Goal: Information Seeking & Learning: Learn about a topic

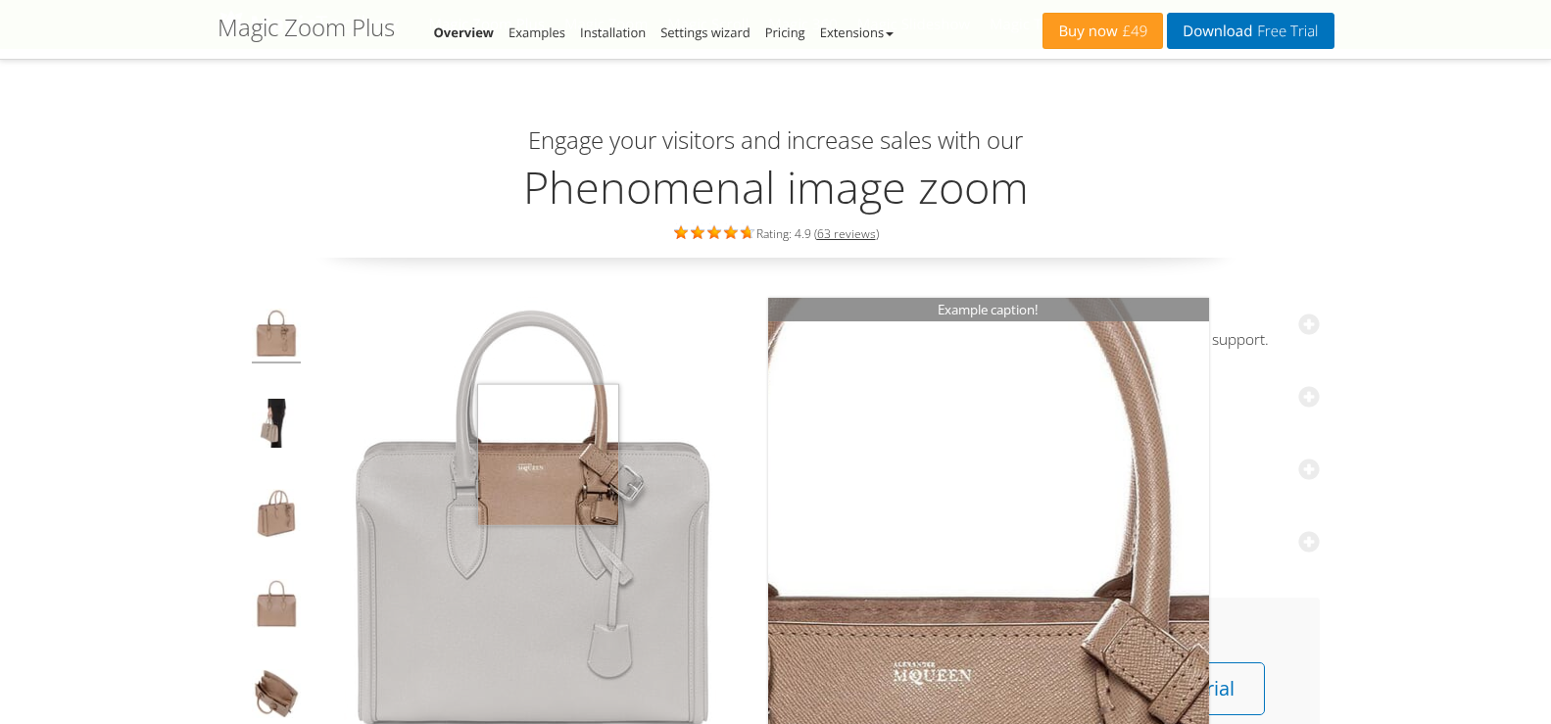
scroll to position [196, 0]
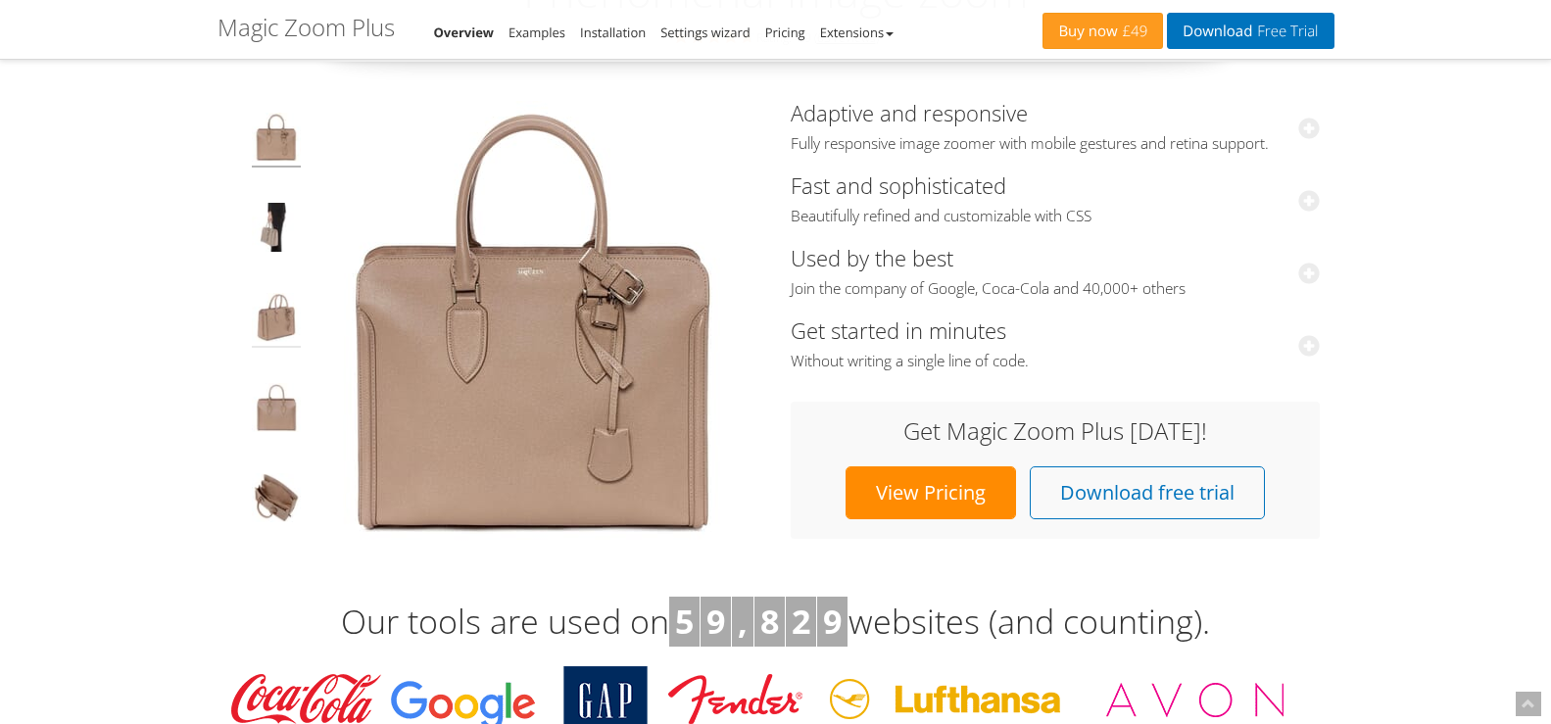
click at [281, 322] on img at bounding box center [276, 320] width 49 height 55
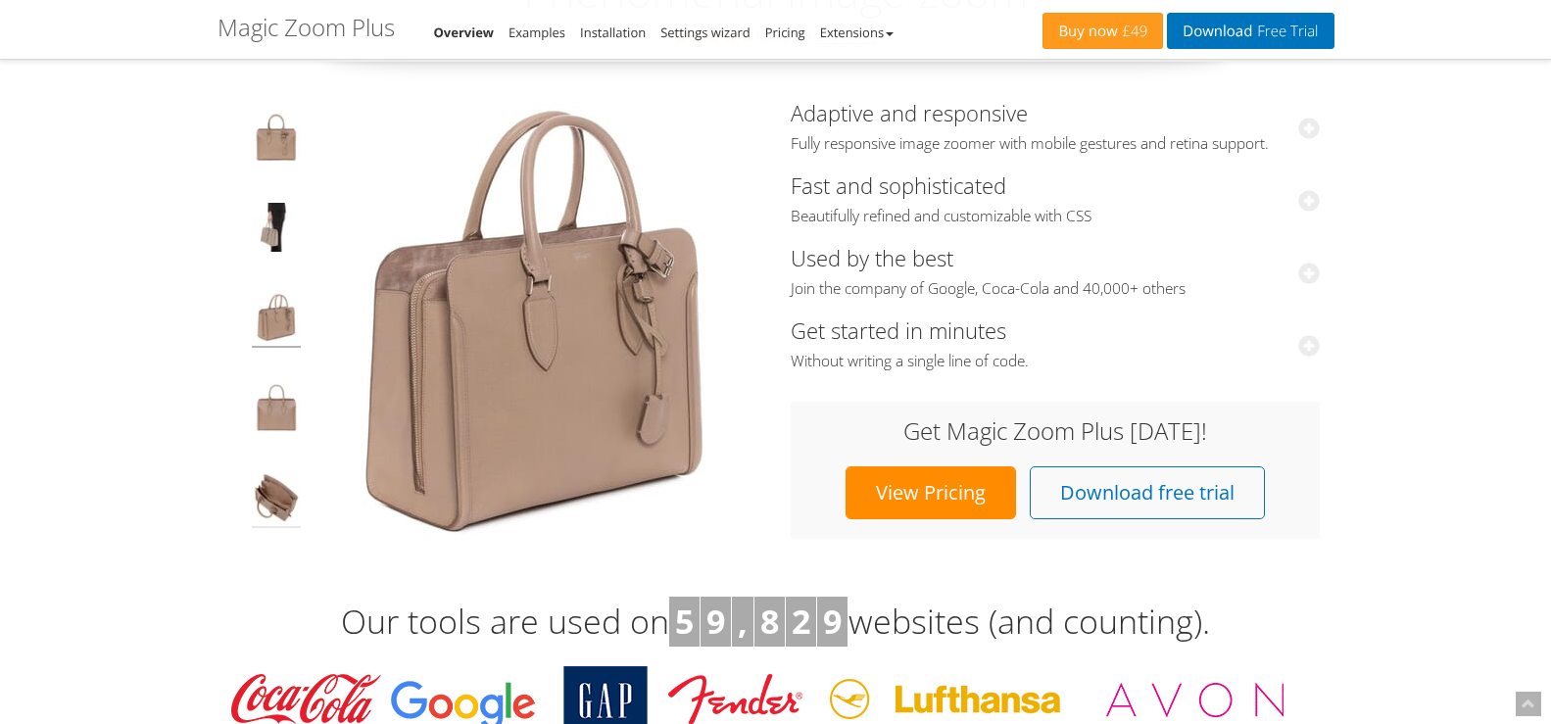
click at [274, 510] on img at bounding box center [276, 500] width 49 height 55
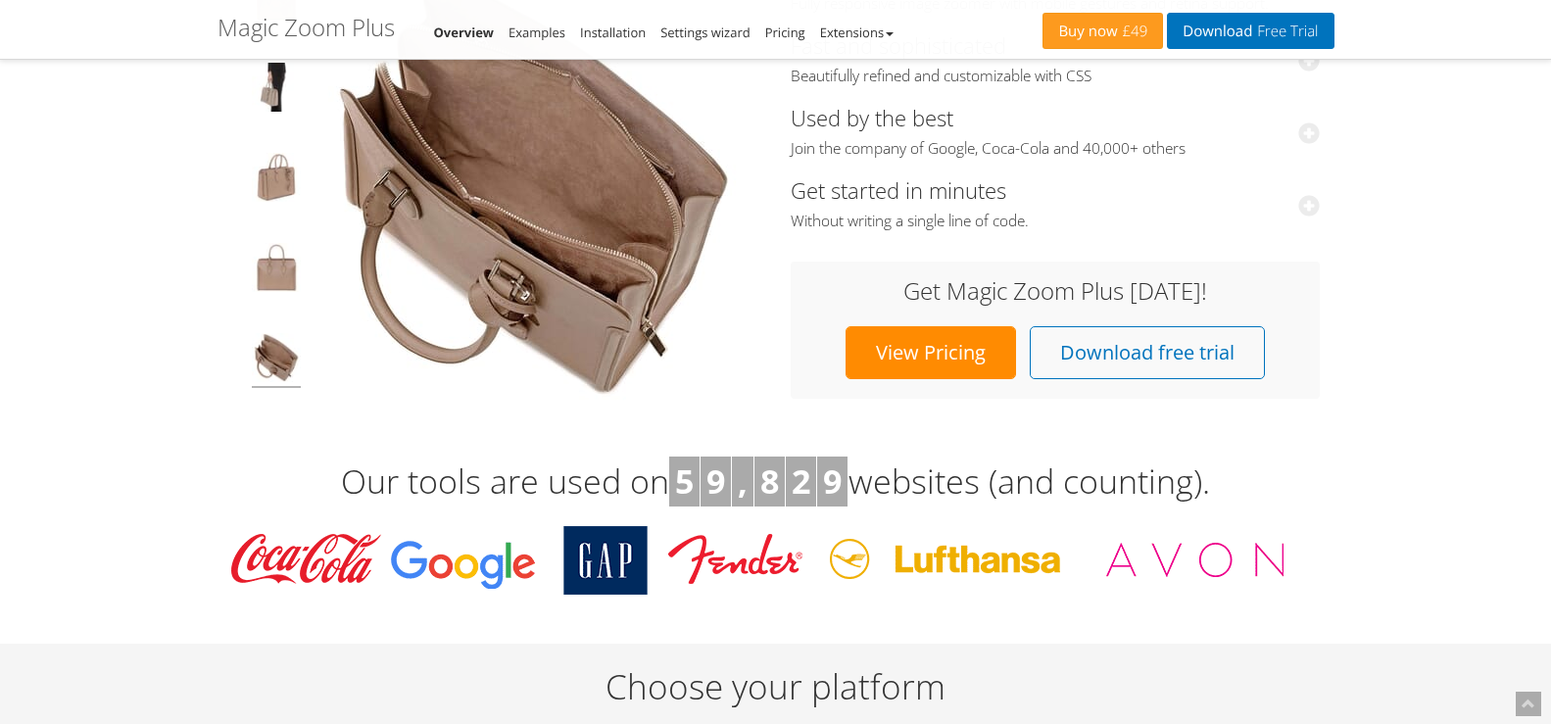
scroll to position [0, 0]
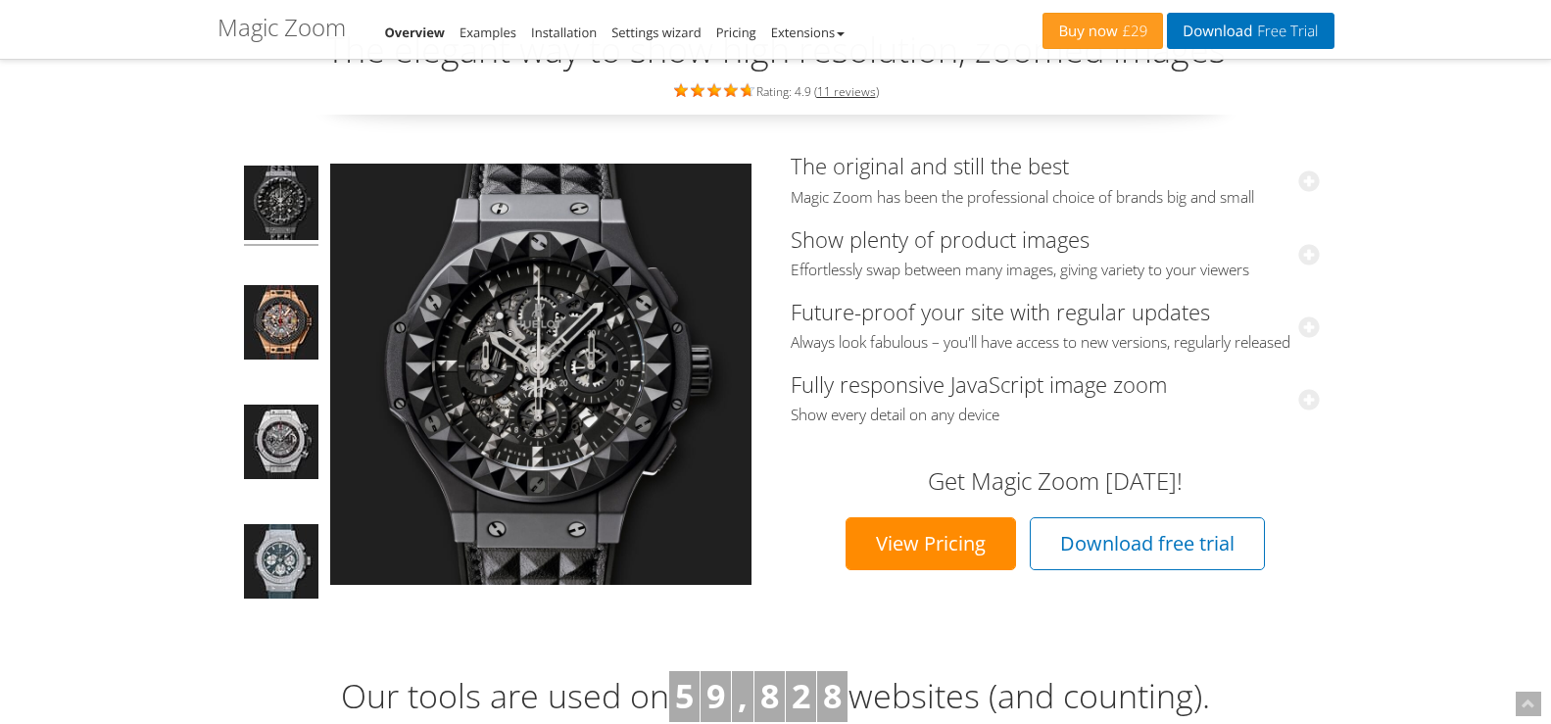
scroll to position [98, 0]
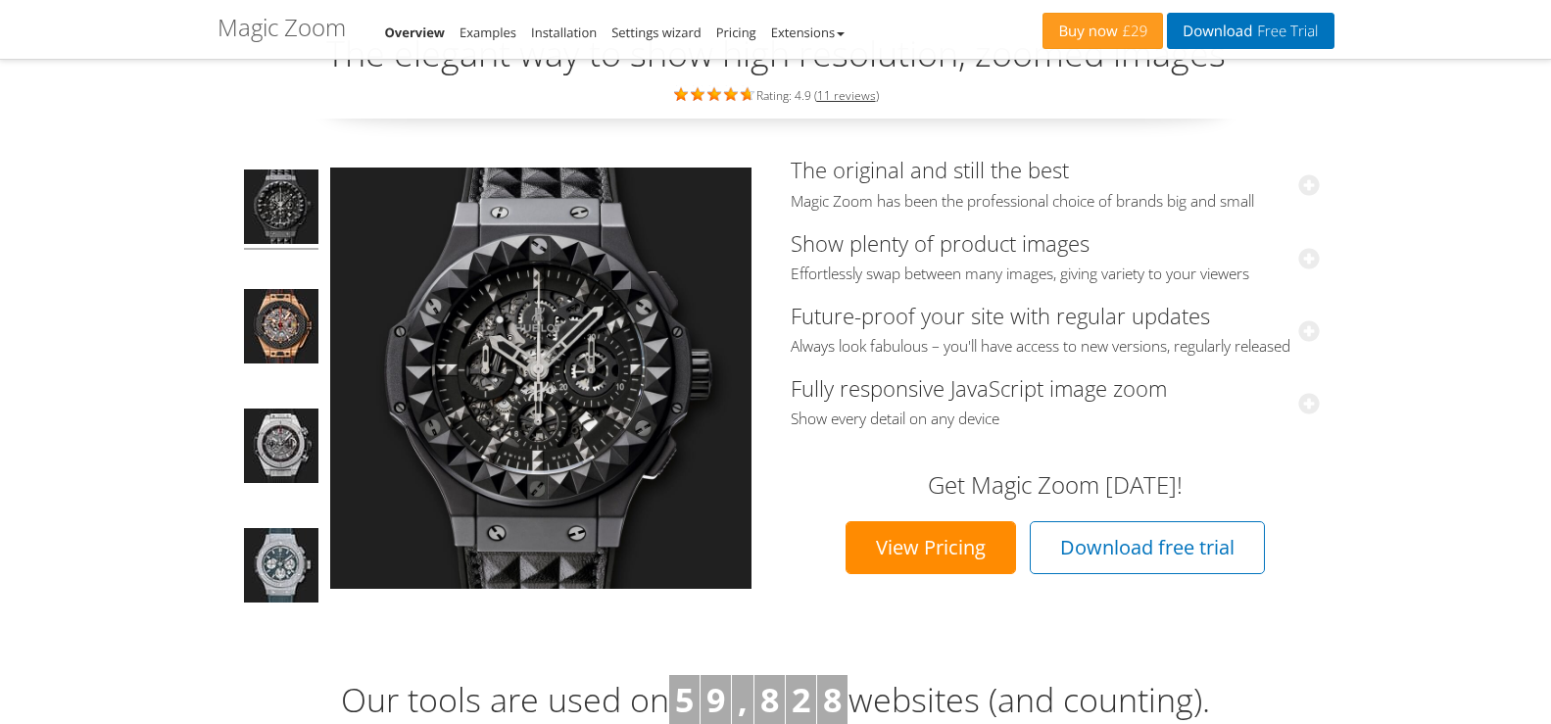
click at [272, 233] on img at bounding box center [281, 209] width 74 height 80
click at [279, 330] on img at bounding box center [281, 329] width 74 height 80
